Goal: Transaction & Acquisition: Purchase product/service

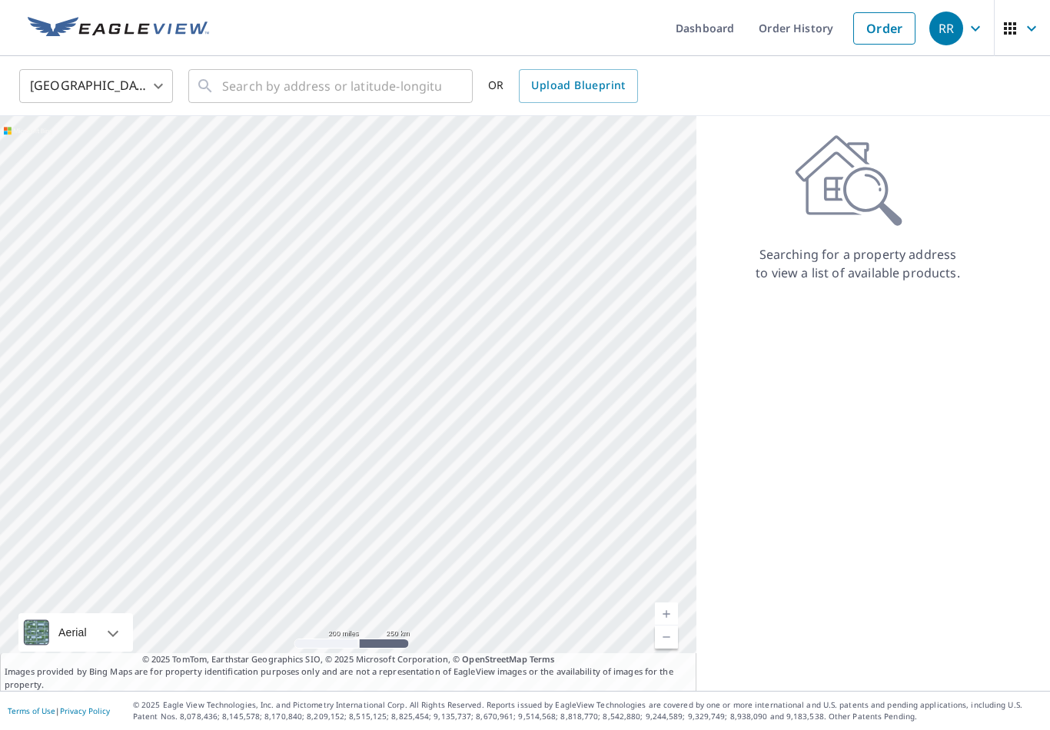
click at [885, 20] on link "Order" at bounding box center [884, 28] width 62 height 32
click at [284, 85] on input "text" at bounding box center [331, 86] width 219 height 43
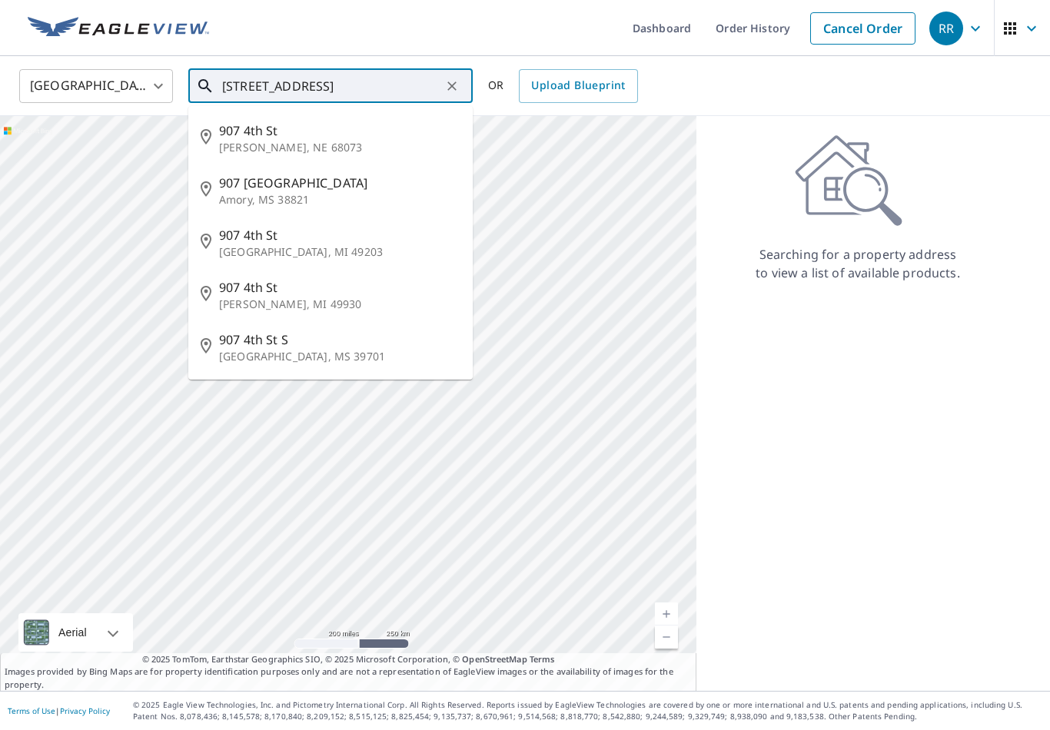
click at [276, 135] on span "907 4th St" at bounding box center [339, 130] width 241 height 18
type input "[STREET_ADDRESS]"
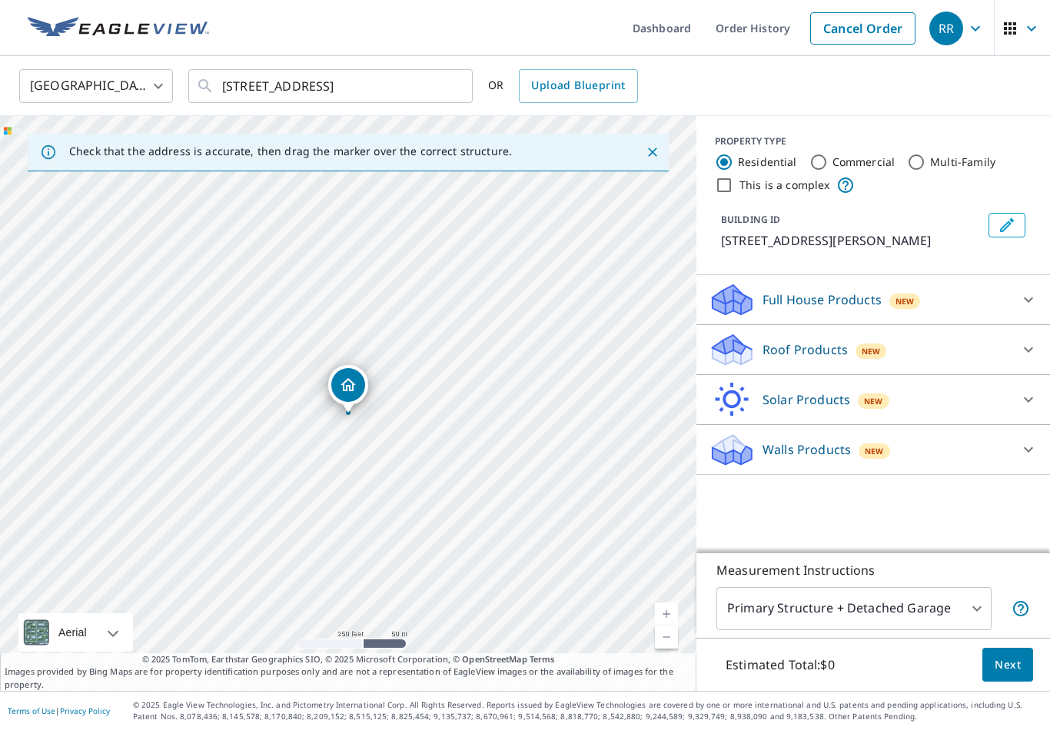
click at [834, 352] on p "Roof Products" at bounding box center [804, 349] width 85 height 18
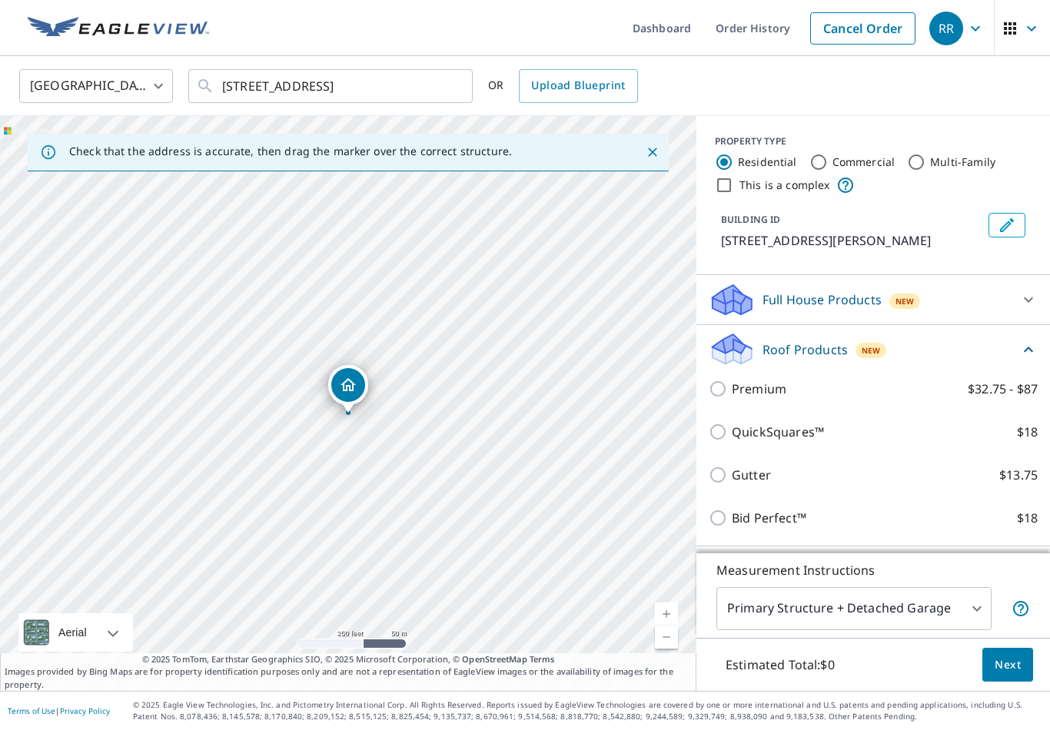
click at [729, 387] on input "Premium $32.75 - $87" at bounding box center [719, 389] width 23 height 18
checkbox input "true"
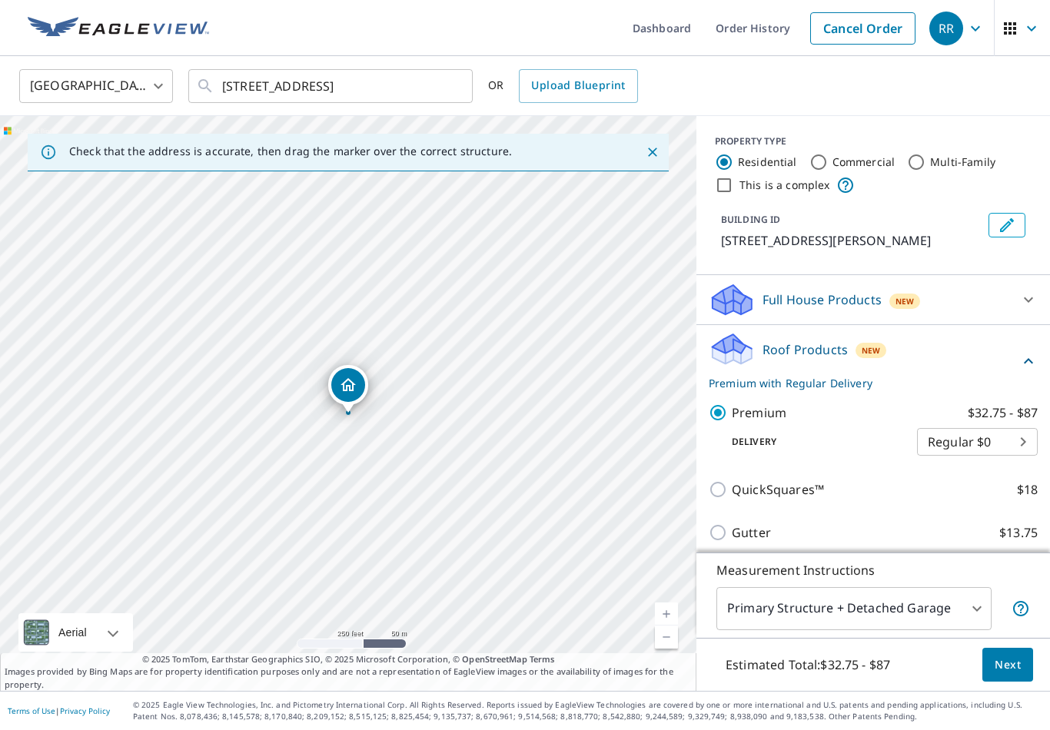
click at [1016, 675] on span "Next" at bounding box center [1007, 664] width 26 height 19
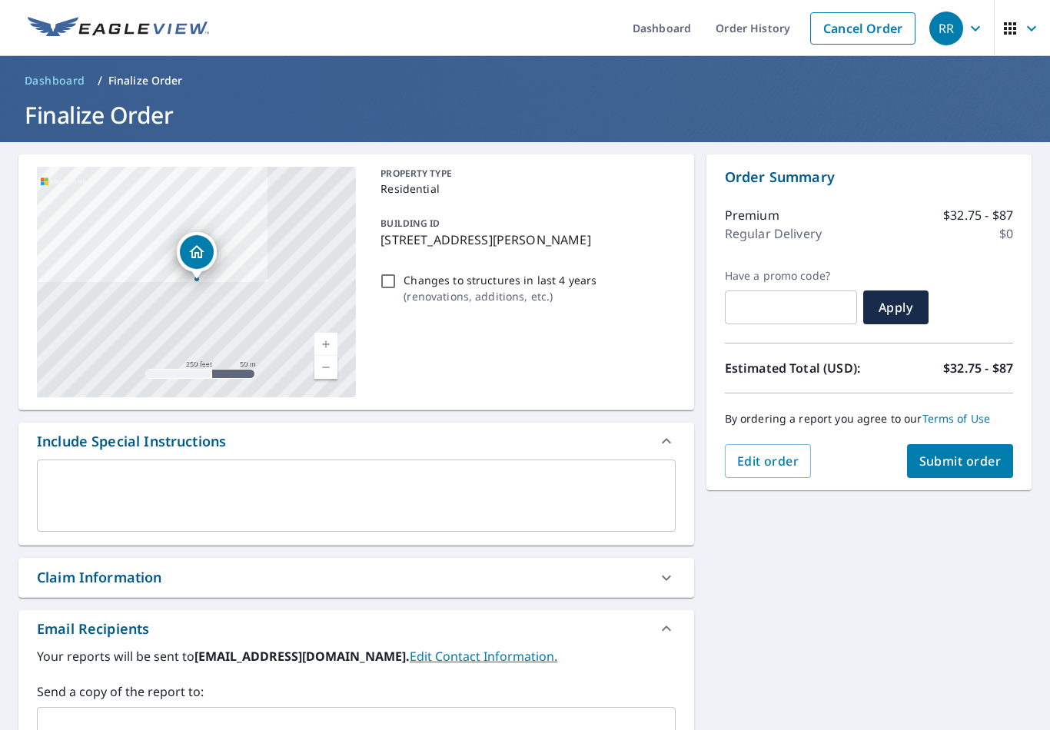
click at [986, 444] on button "Submit order" at bounding box center [960, 461] width 107 height 34
